Goal: Information Seeking & Learning: Learn about a topic

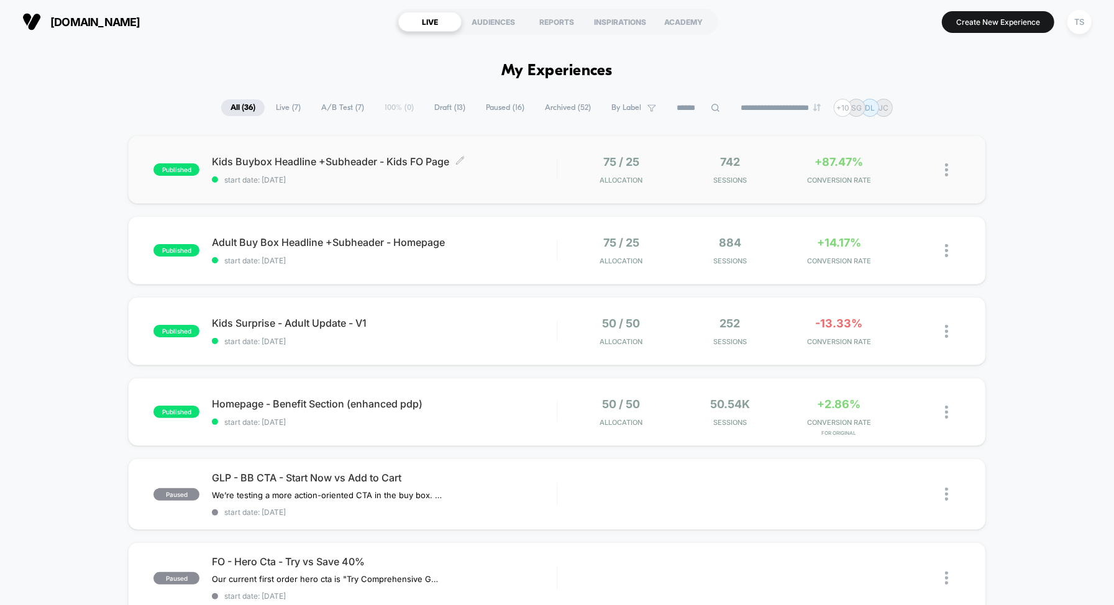
click at [463, 174] on div "Kids Buybox Headline +Subheader - Kids FO Page Click to edit experience details…" at bounding box center [384, 169] width 345 height 29
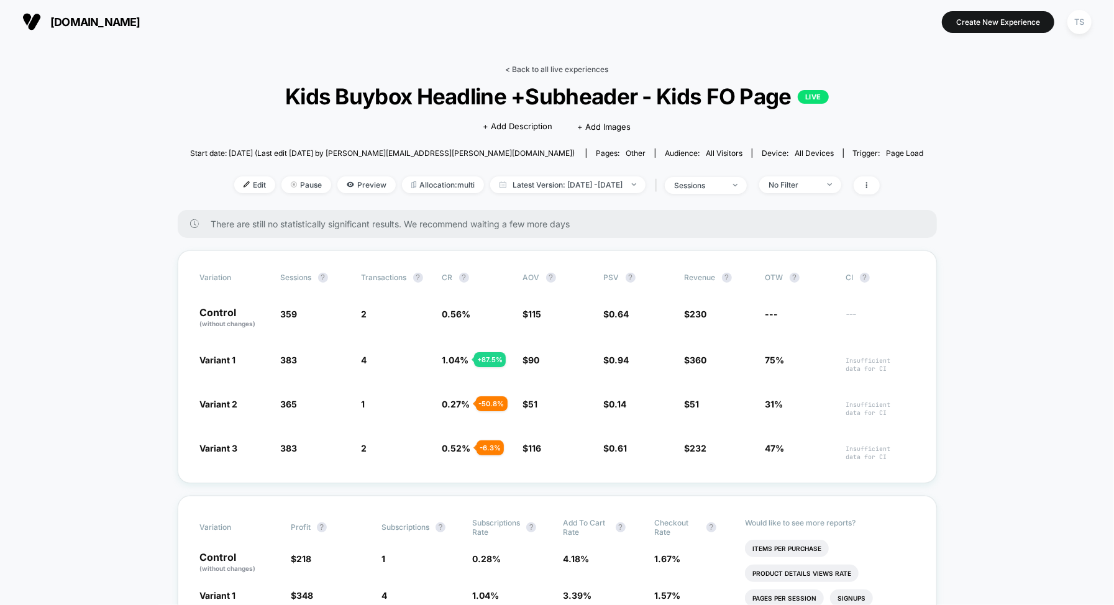
click at [548, 68] on link "< Back to all live experiences" at bounding box center [557, 69] width 103 height 9
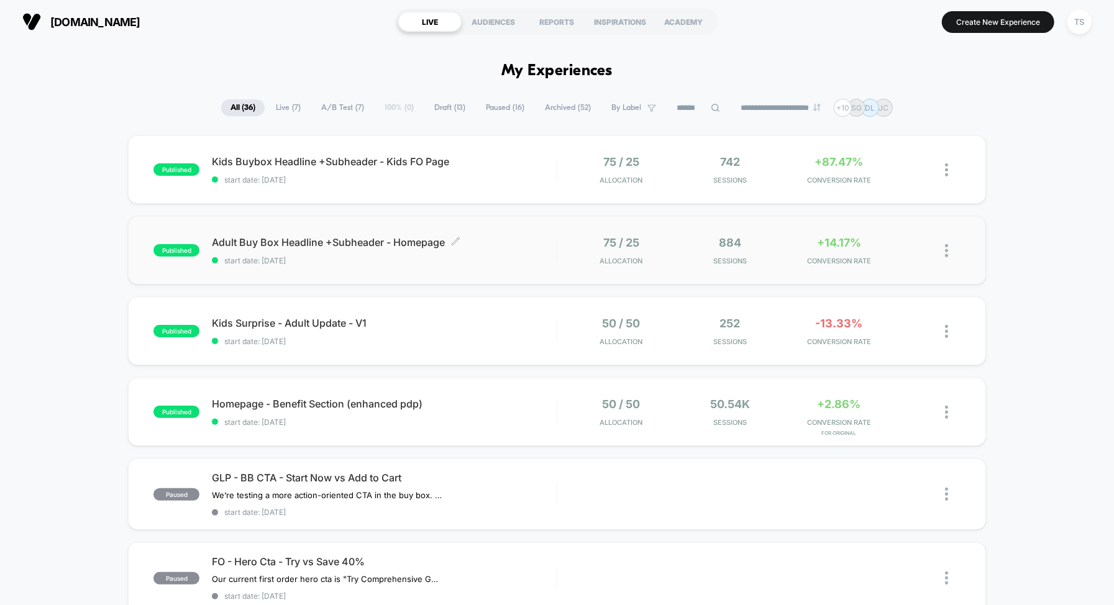
click at [397, 254] on div "Adult Buy Box Headline +Subheader - Homepage Click to edit experience details C…" at bounding box center [384, 250] width 345 height 29
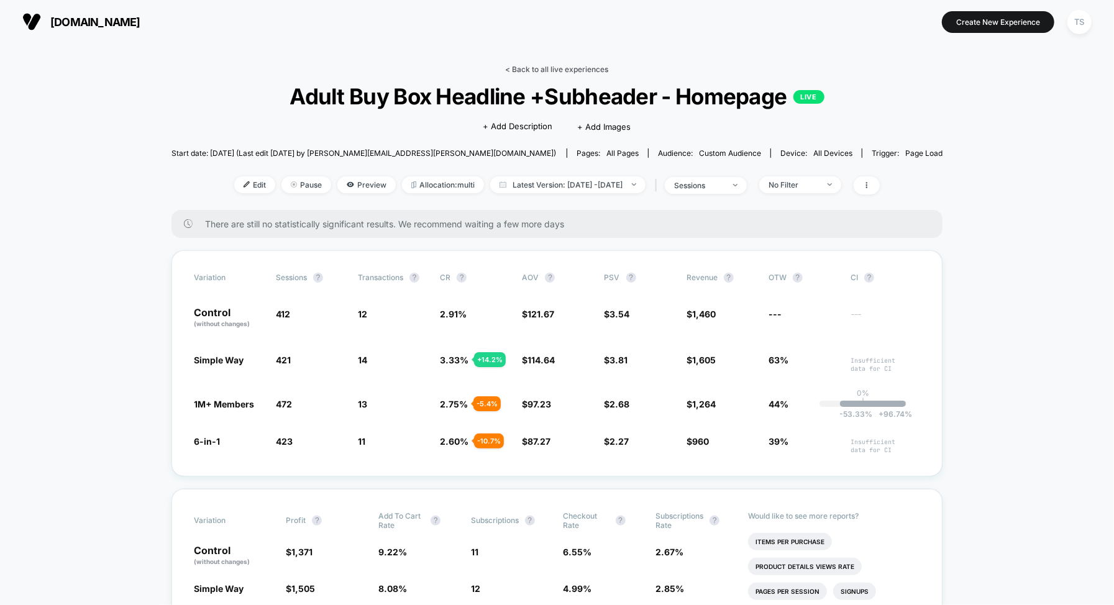
click at [537, 66] on link "< Back to all live experiences" at bounding box center [557, 69] width 103 height 9
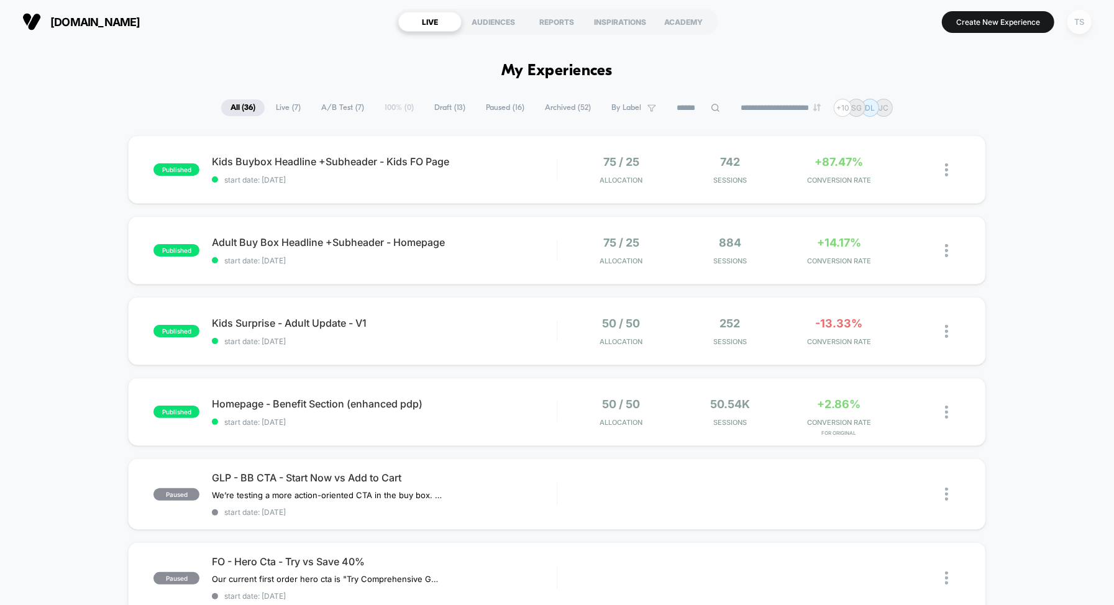
click at [1072, 27] on div "TS" at bounding box center [1079, 22] width 24 height 24
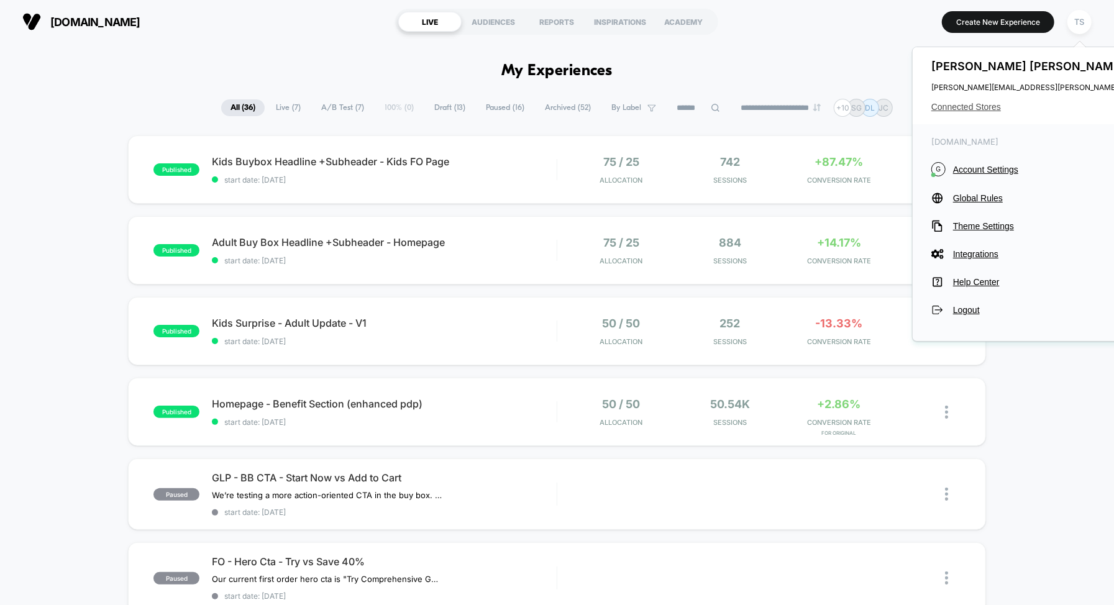
click at [967, 104] on span "Connected Stores" at bounding box center [1054, 107] width 247 height 10
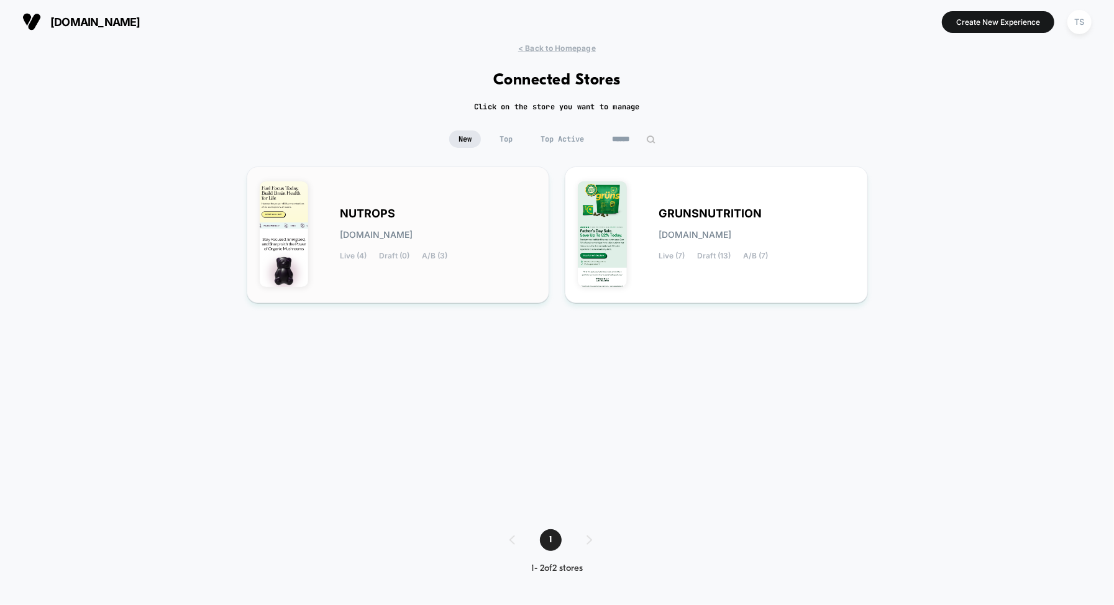
click at [409, 206] on div "NUTROPS [DOMAIN_NAME] Live (4) Draft (0) A/B (3)" at bounding box center [398, 234] width 277 height 111
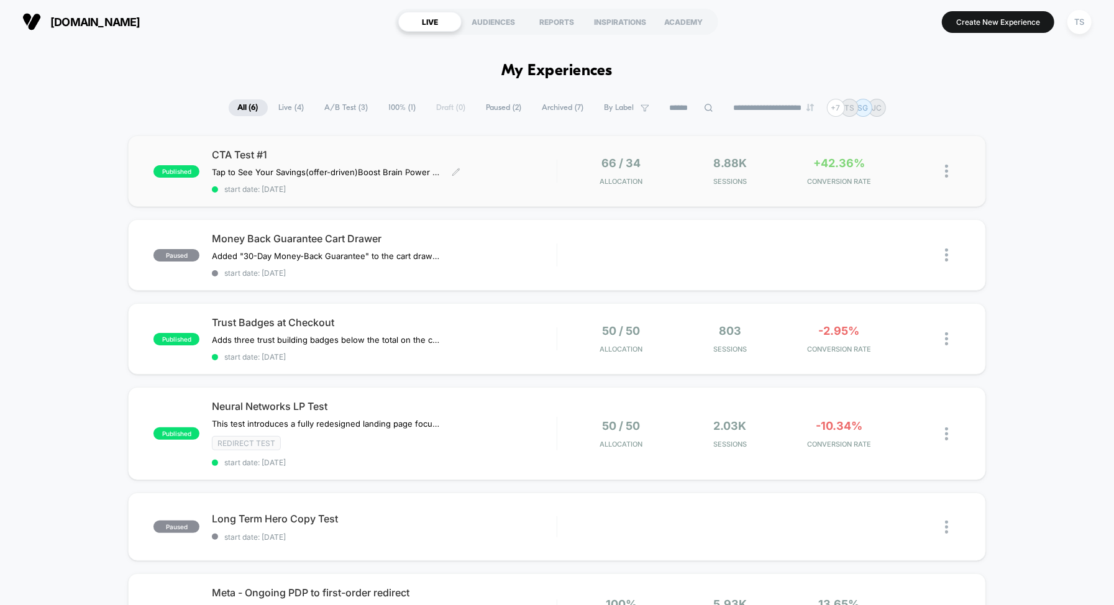
click at [382, 160] on span "CTA Test #1" at bounding box center [384, 154] width 345 height 12
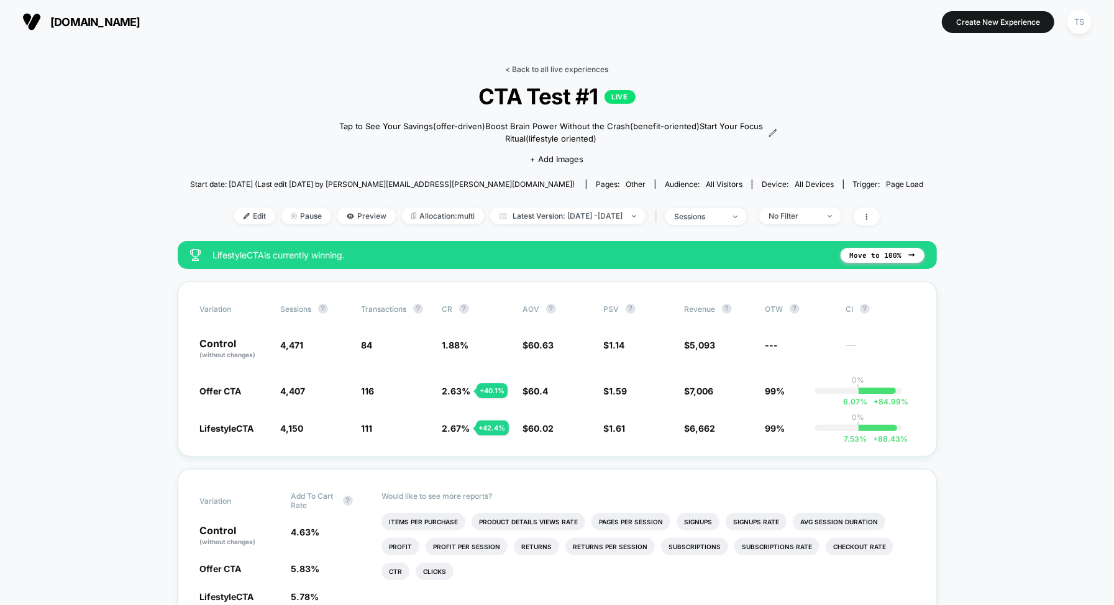
click at [529, 66] on link "< Back to all live experiences" at bounding box center [557, 69] width 103 height 9
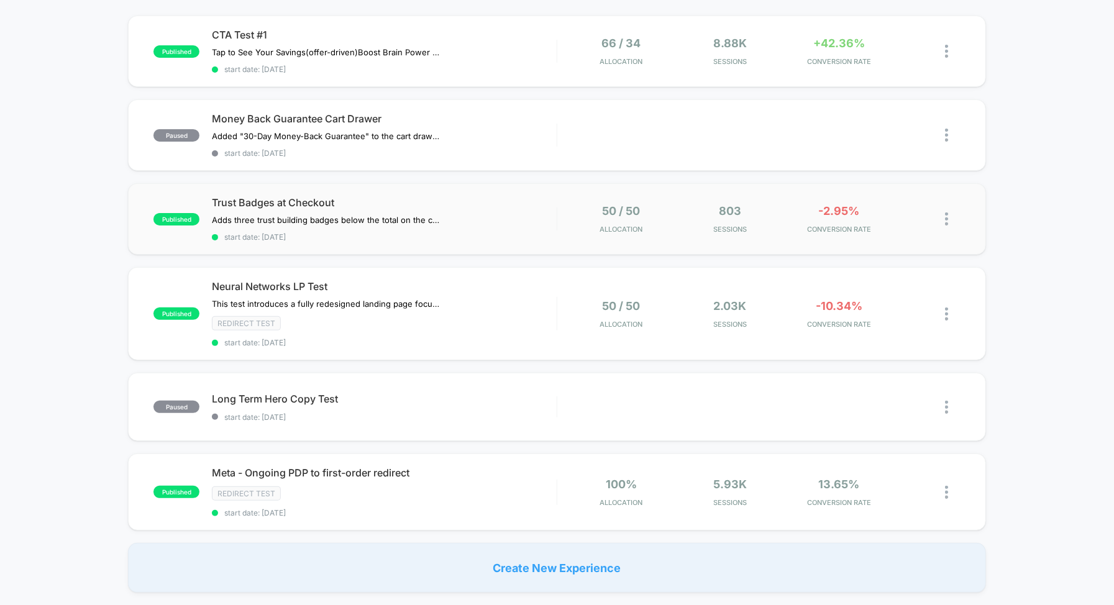
scroll to position [193, 0]
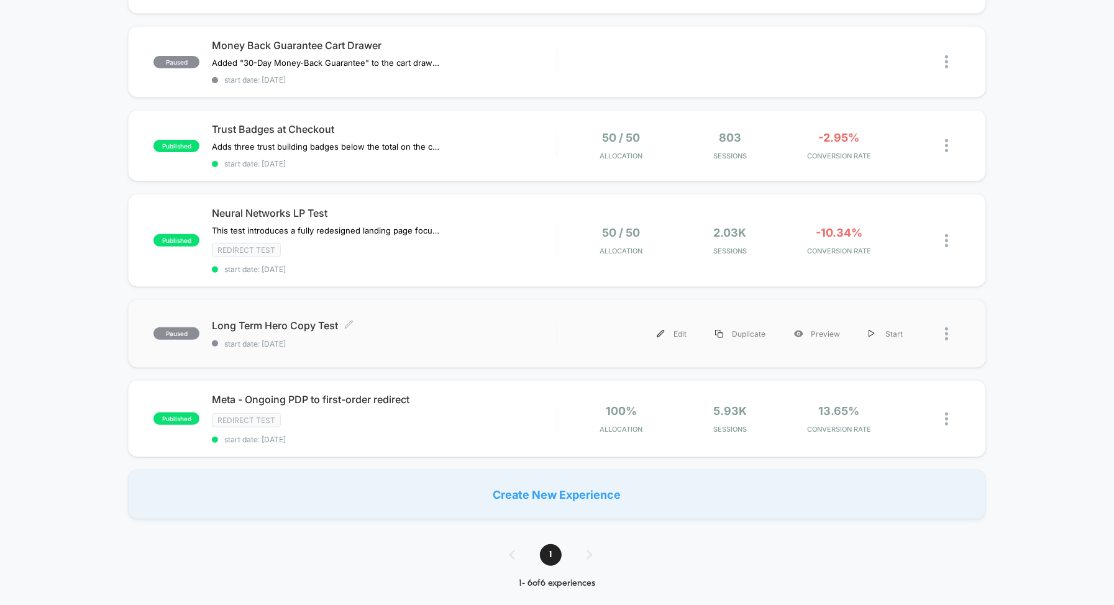
click at [395, 325] on span "Long Term Hero Copy Test Click to edit experience details" at bounding box center [384, 325] width 345 height 12
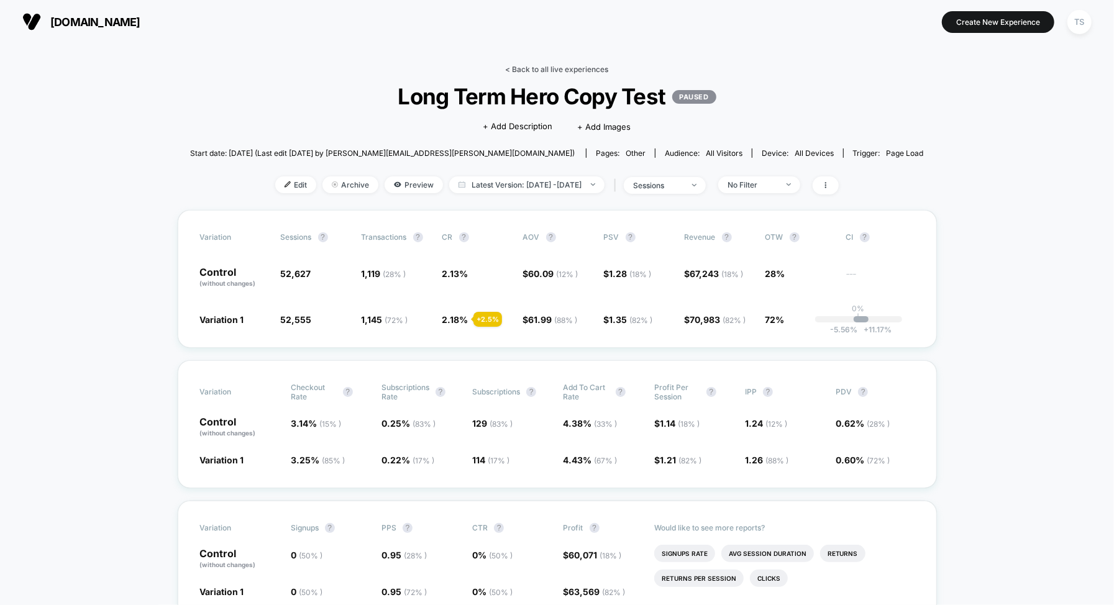
click at [537, 66] on link "< Back to all live experiences" at bounding box center [557, 69] width 103 height 9
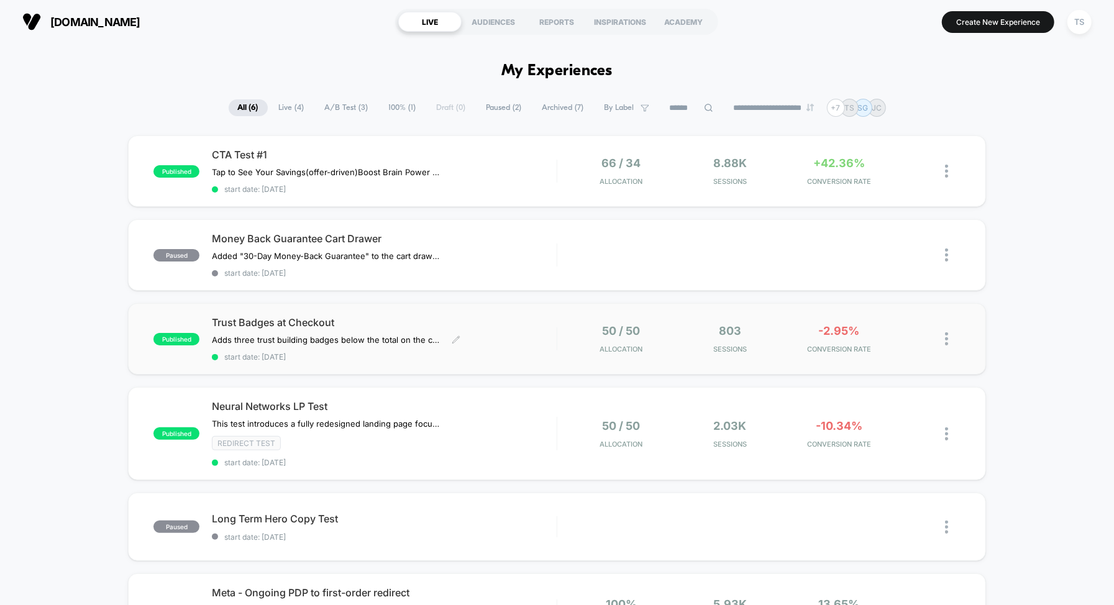
click at [363, 323] on span "Trust Badges at Checkout" at bounding box center [384, 322] width 345 height 12
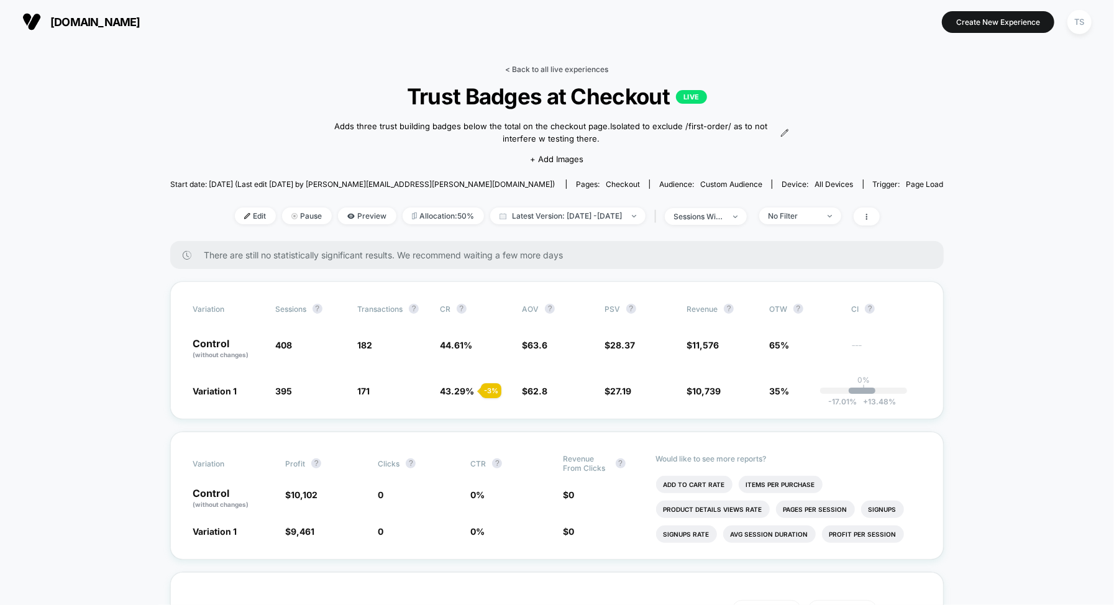
click at [548, 67] on link "< Back to all live experiences" at bounding box center [557, 69] width 103 height 9
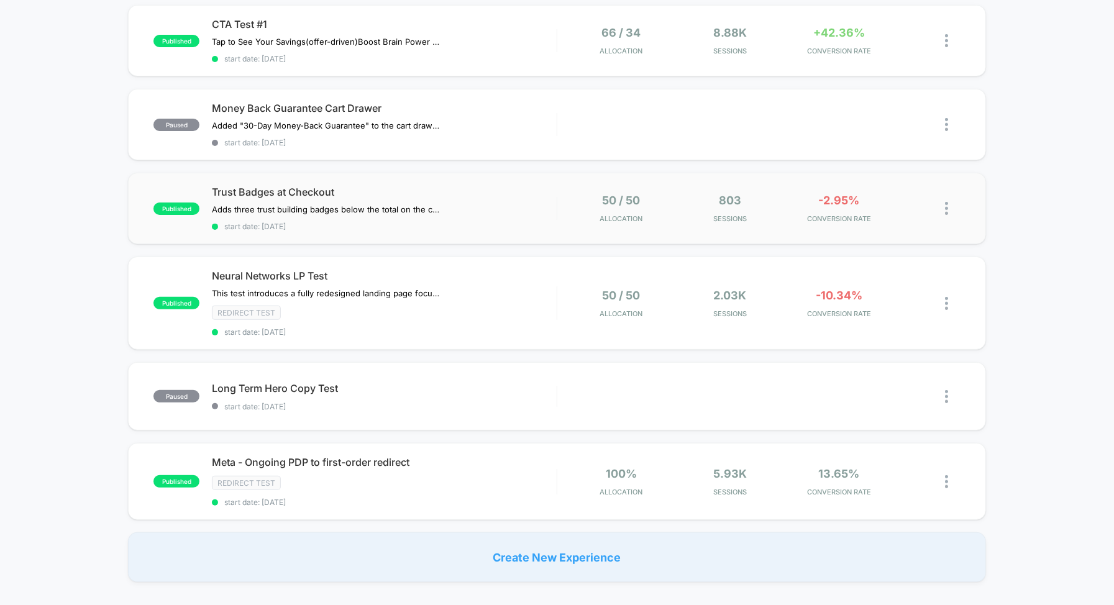
scroll to position [137, 0]
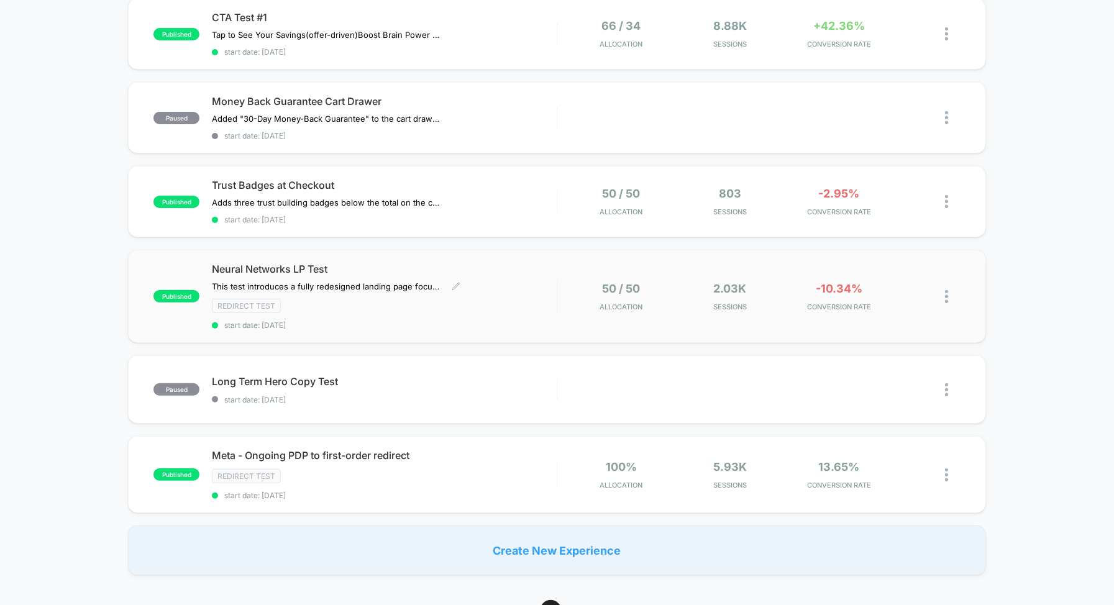
click at [429, 267] on span "Neural Networks LP Test" at bounding box center [384, 269] width 345 height 12
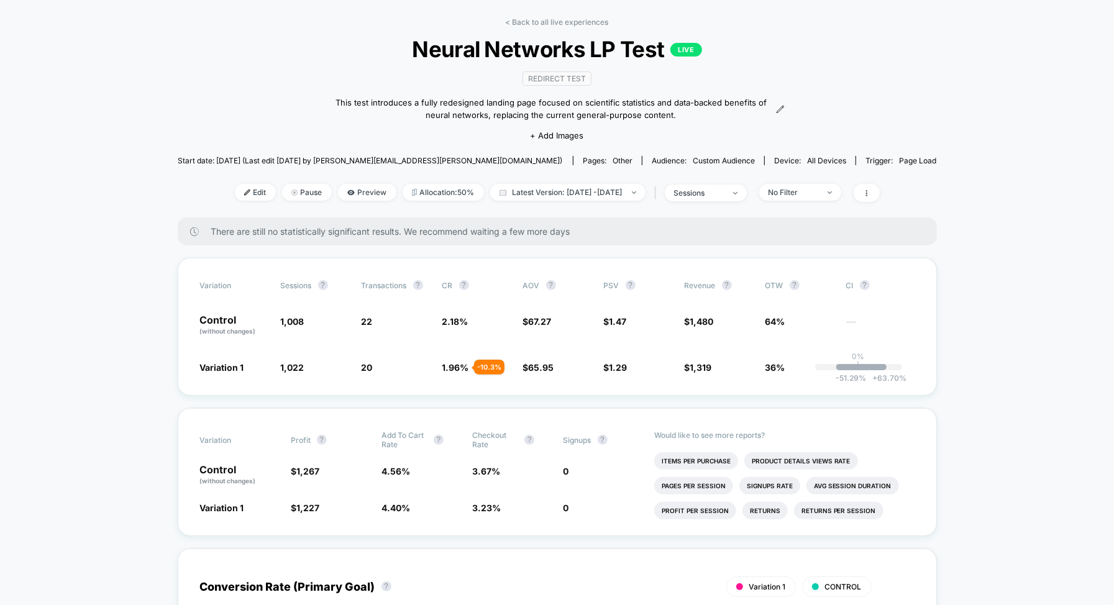
scroll to position [73, 0]
